Goal: Task Accomplishment & Management: Manage account settings

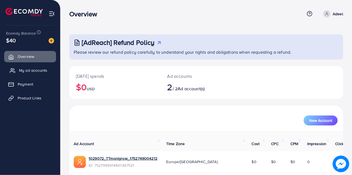
click at [37, 71] on span "My ad accounts" at bounding box center [33, 70] width 28 height 6
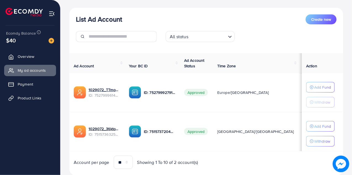
scroll to position [64, 0]
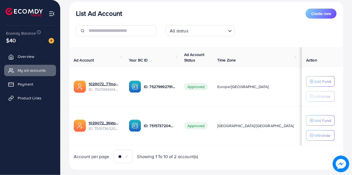
scroll to position [74, 0]
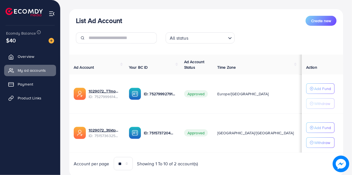
scroll to position [74, 0]
